Goal: Transaction & Acquisition: Subscribe to service/newsletter

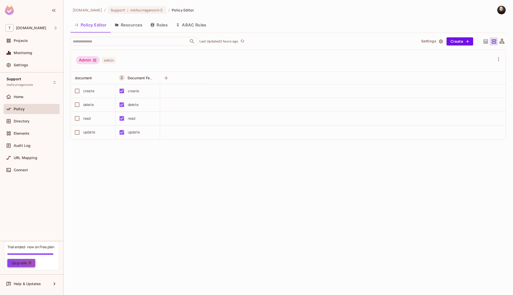
click at [19, 261] on button "Upgrade" at bounding box center [21, 263] width 28 height 8
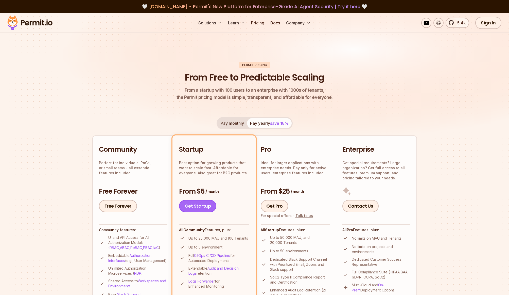
click at [205, 205] on link "Get Startup" at bounding box center [198, 206] width 38 height 12
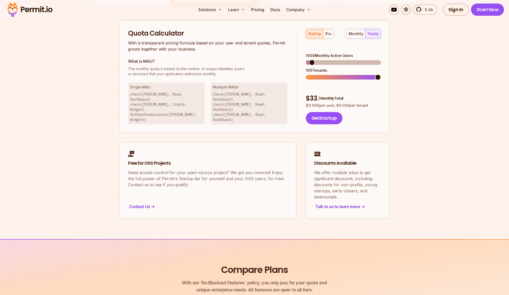
scroll to position [324, 0]
click at [325, 59] on span at bounding box center [326, 62] width 6 height 6
click at [329, 112] on button "Get Startup" at bounding box center [324, 118] width 37 height 12
